Goal: Information Seeking & Learning: Learn about a topic

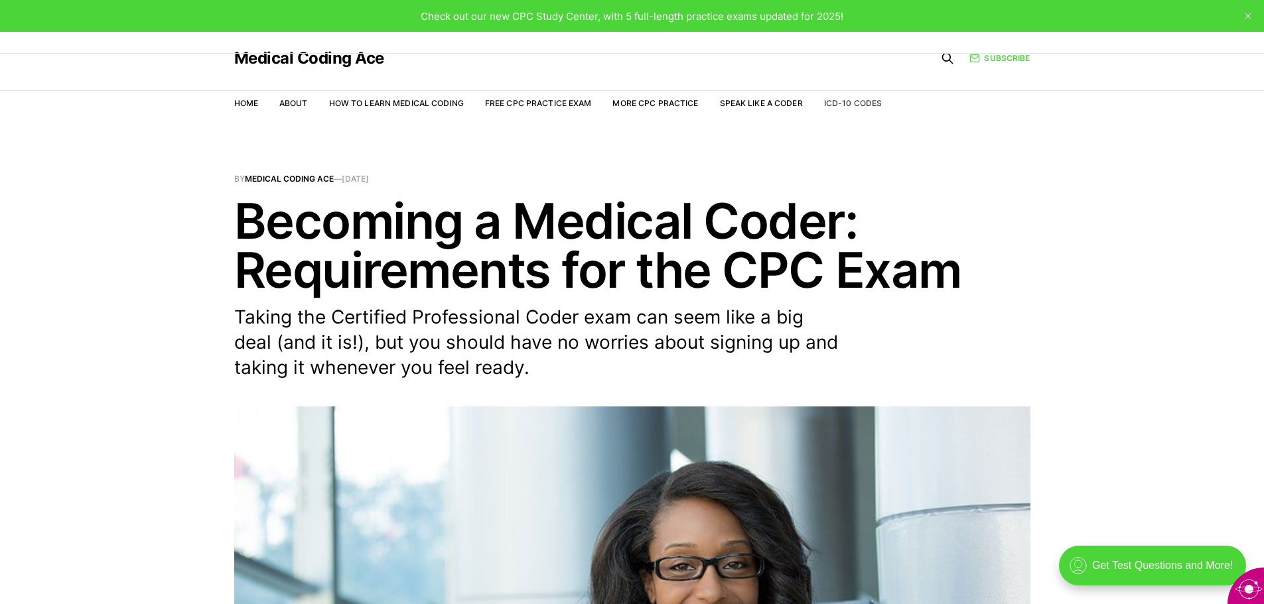
click at [845, 105] on link "ICD-10 Codes" at bounding box center [853, 103] width 58 height 10
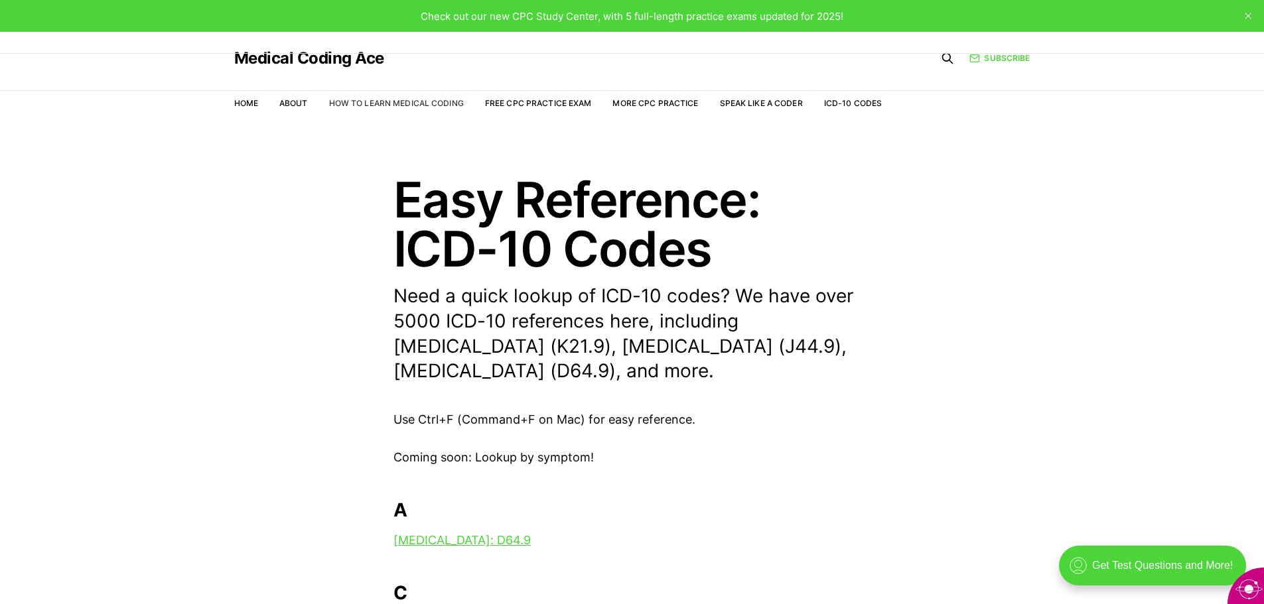
click at [391, 104] on link "How to Learn Medical Coding" at bounding box center [396, 103] width 135 height 10
